Goal: Task Accomplishment & Management: Manage account settings

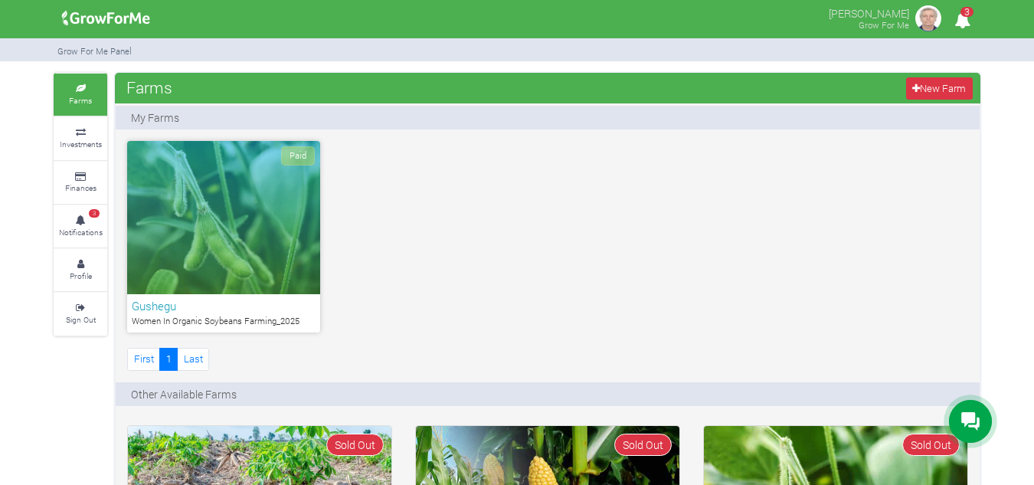
click at [232, 253] on div "Paid" at bounding box center [223, 217] width 193 height 153
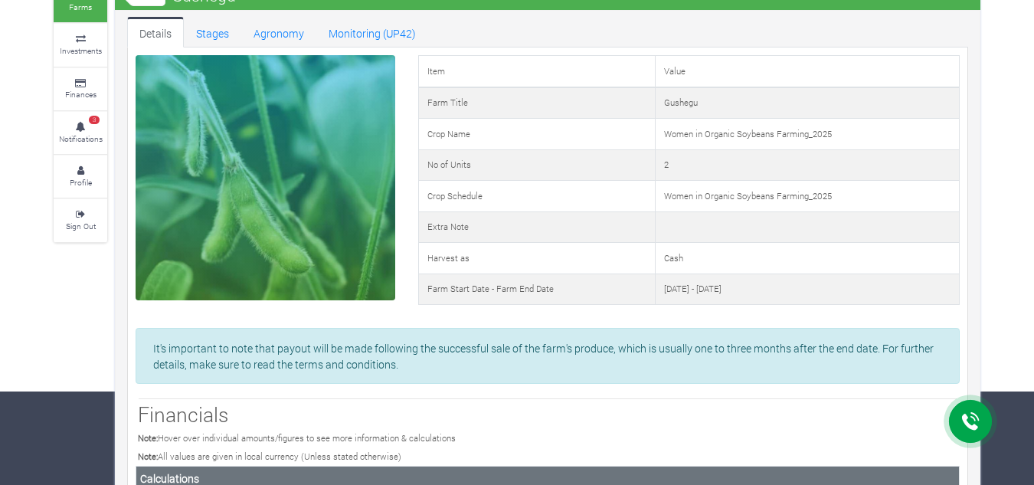
scroll to position [92, 0]
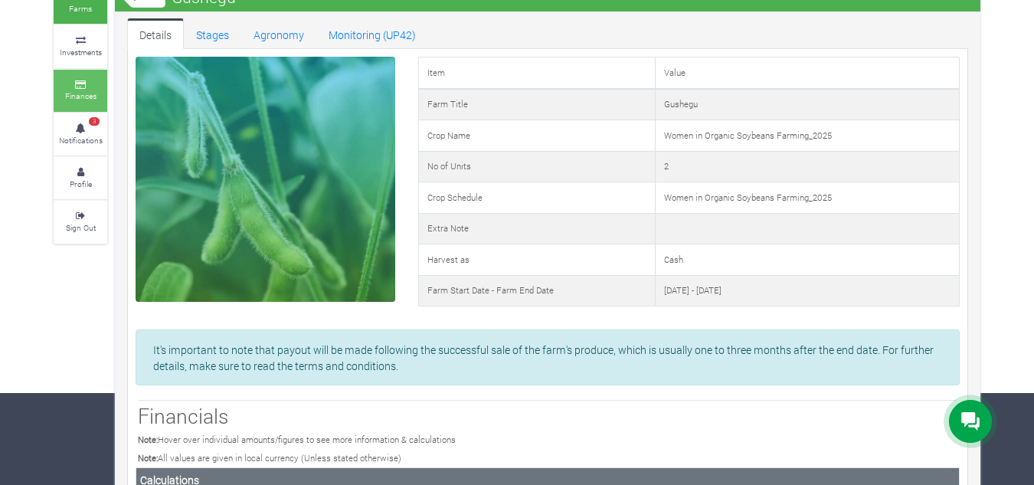
click at [80, 93] on small "Finances" at bounding box center [80, 95] width 31 height 11
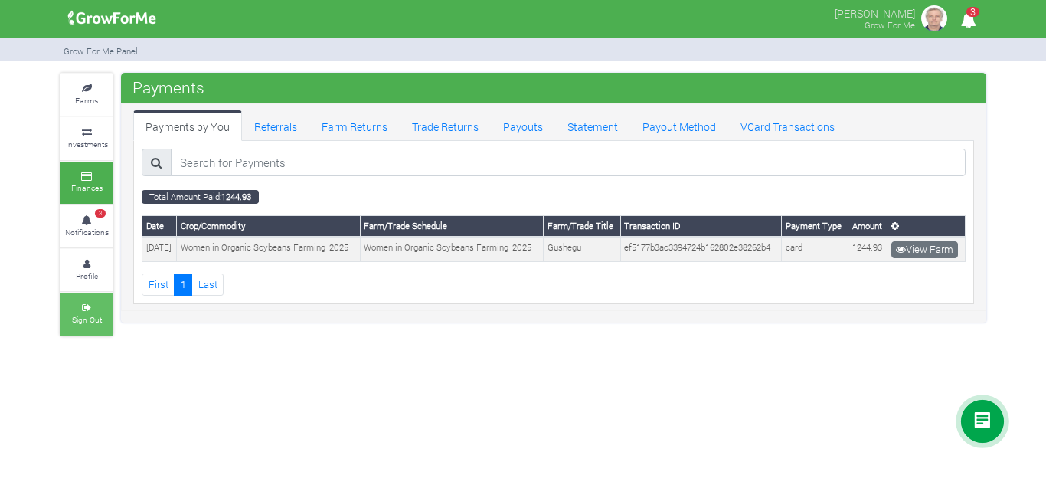
click at [92, 318] on small "Sign Out" at bounding box center [87, 319] width 30 height 11
